Goal: Find specific page/section: Find specific page/section

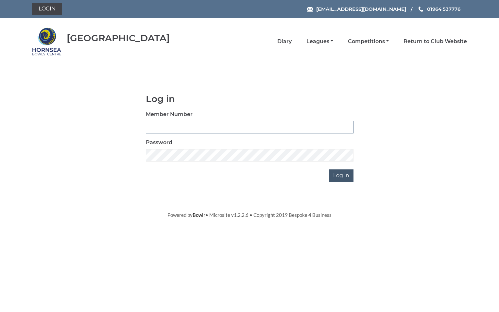
type input "0834"
click at [346, 177] on input "Log in" at bounding box center [341, 176] width 25 height 12
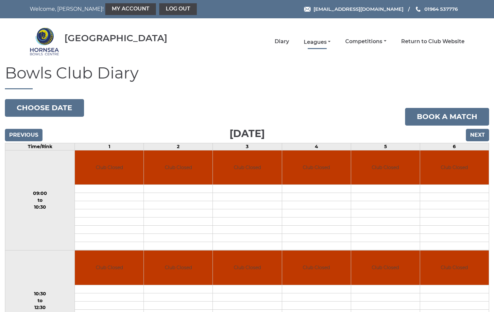
click at [320, 41] on link "Leagues" at bounding box center [317, 42] width 27 height 7
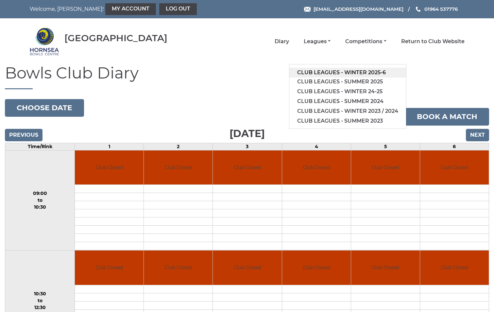
click at [344, 71] on link "Club leagues - Winter 2025-6" at bounding box center [348, 73] width 117 height 10
